Goal: Transaction & Acquisition: Book appointment/travel/reservation

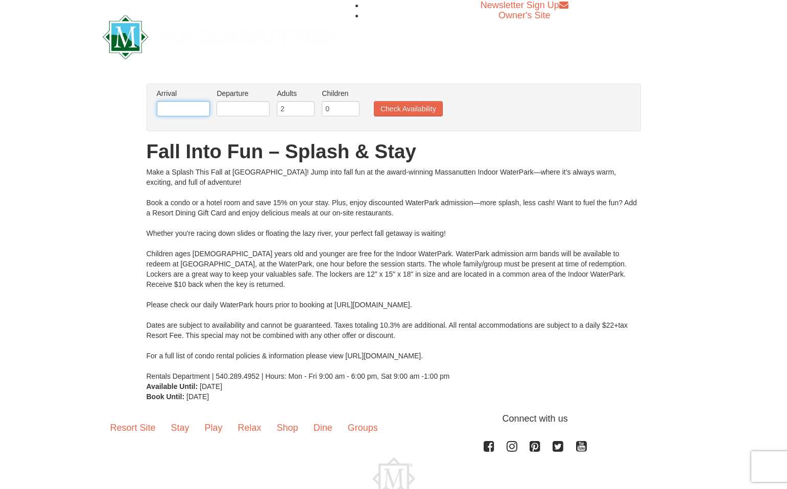
click at [194, 108] on input "text" at bounding box center [183, 108] width 53 height 15
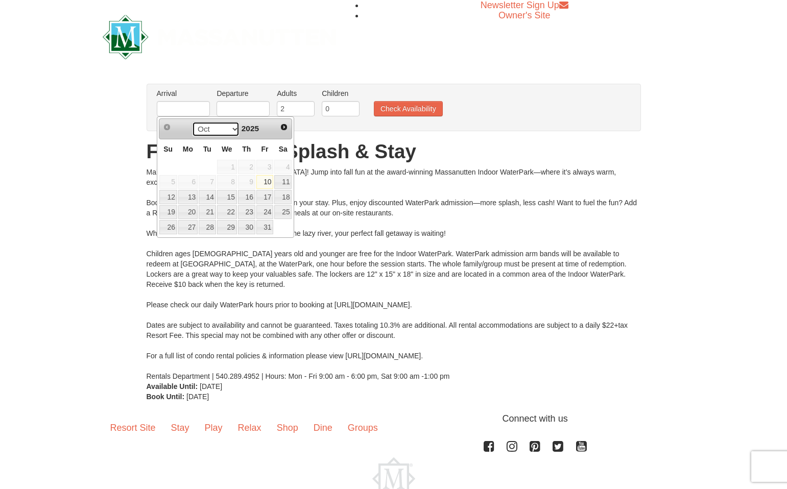
click at [233, 128] on select "Oct Nov Dec" at bounding box center [215, 129] width 47 height 15
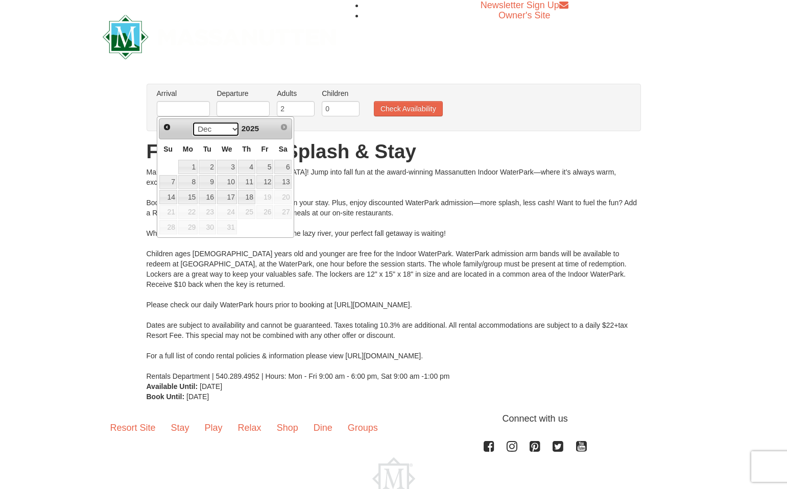
click at [232, 127] on select "Oct Nov Dec" at bounding box center [215, 129] width 47 height 15
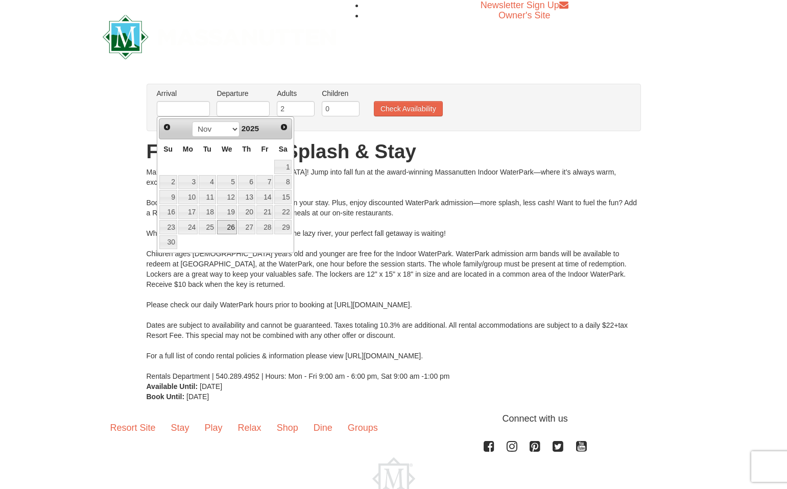
click at [231, 227] on link "26" at bounding box center [227, 227] width 20 height 14
type input "[DATE]"
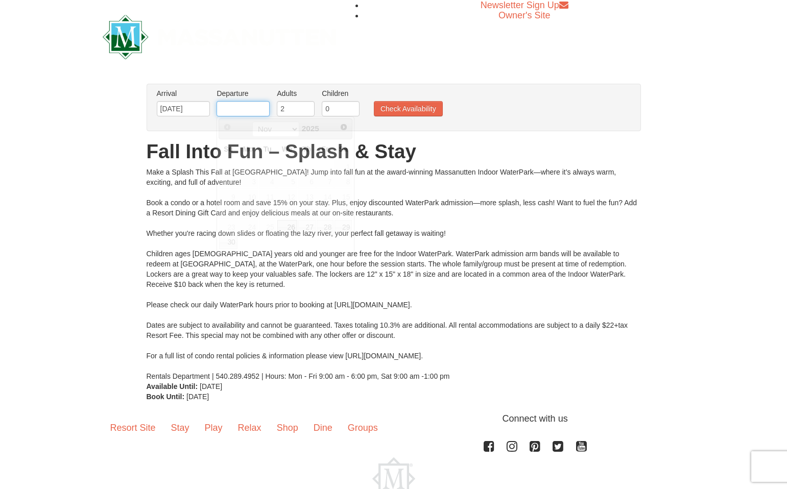
click at [246, 112] on input "text" at bounding box center [242, 108] width 53 height 15
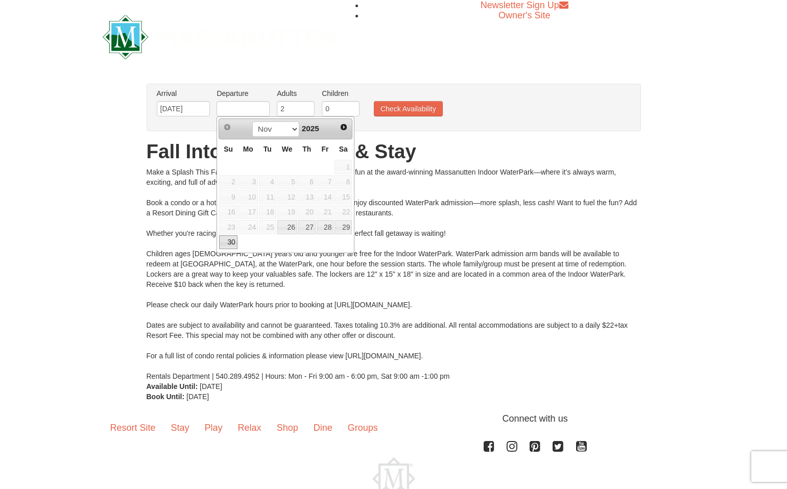
click at [232, 241] on link "30" at bounding box center [228, 242] width 18 height 14
type input "[DATE]"
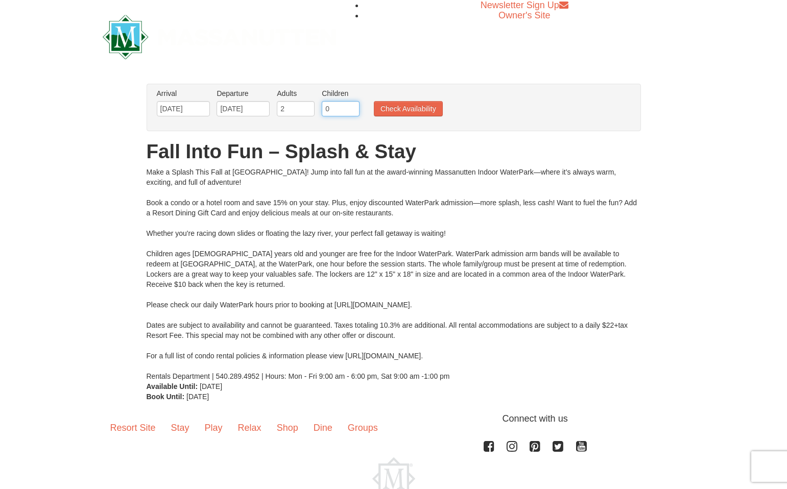
click at [332, 106] on input "0" at bounding box center [341, 108] width 38 height 15
type input "2"
drag, startPoint x: 419, startPoint y: 110, endPoint x: 427, endPoint y: 115, distance: 10.3
click at [419, 110] on button "Check Availability" at bounding box center [408, 108] width 69 height 15
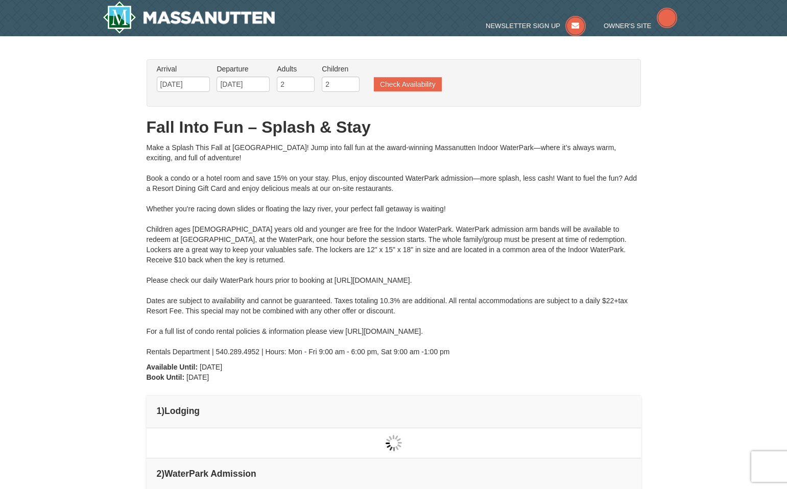
type input "11/27/2025"
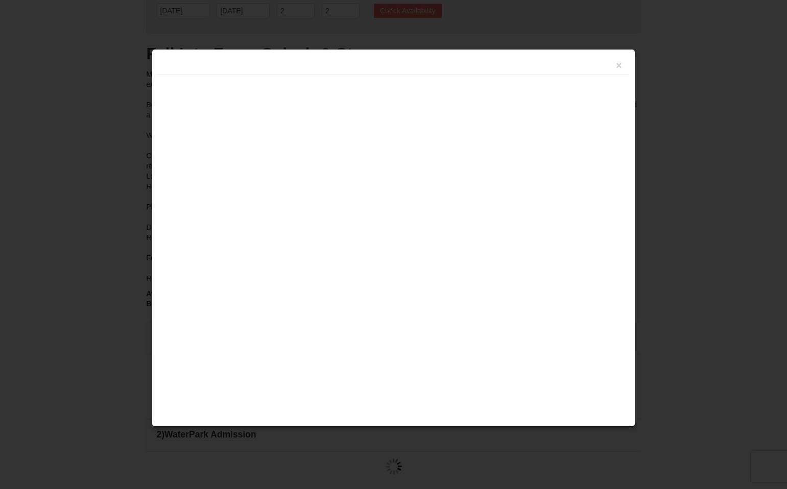
type input "[DATE]"
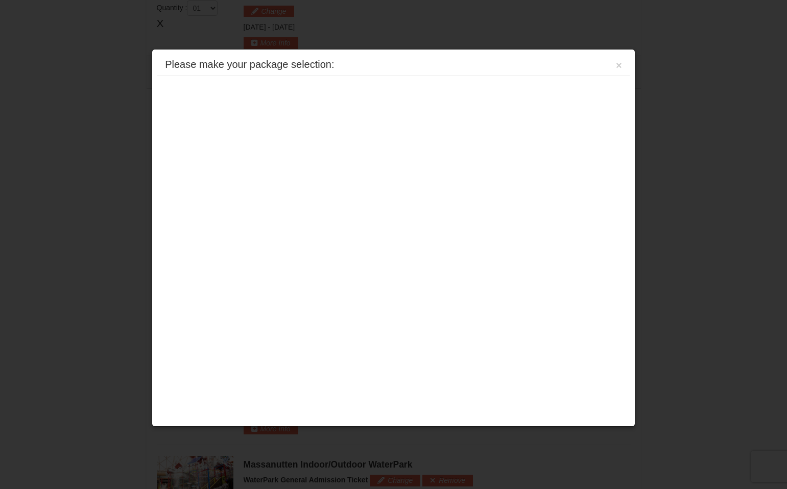
scroll to position [437, 0]
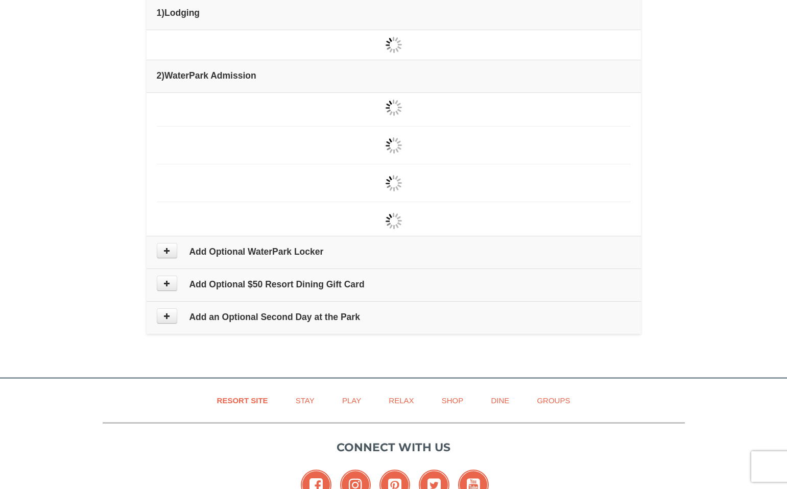
type input "11/27/2025"
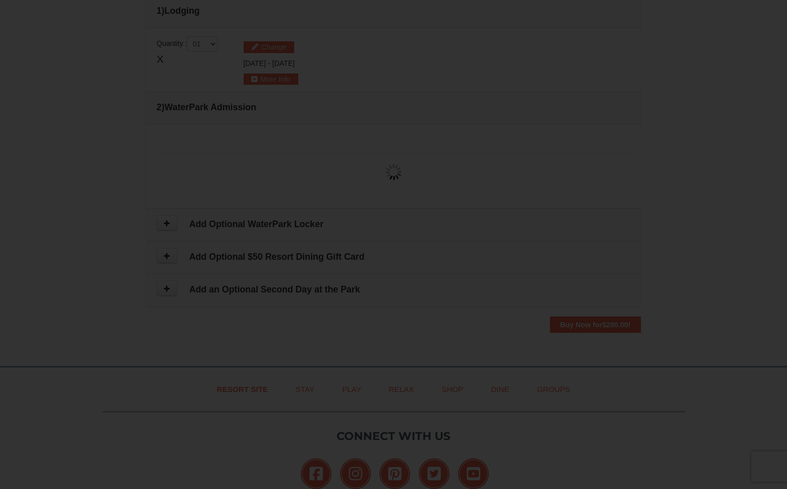
type input "[DATE]"
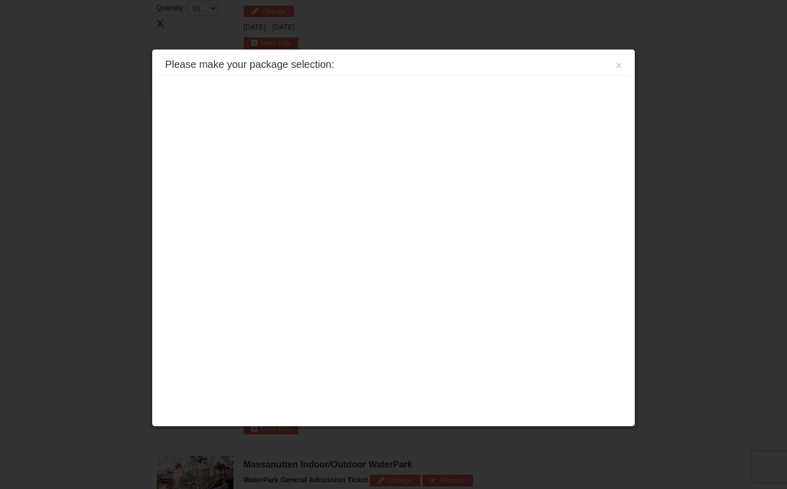
scroll to position [437, 0]
click at [620, 66] on button "×" at bounding box center [619, 65] width 6 height 10
